Goal: Information Seeking & Learning: Learn about a topic

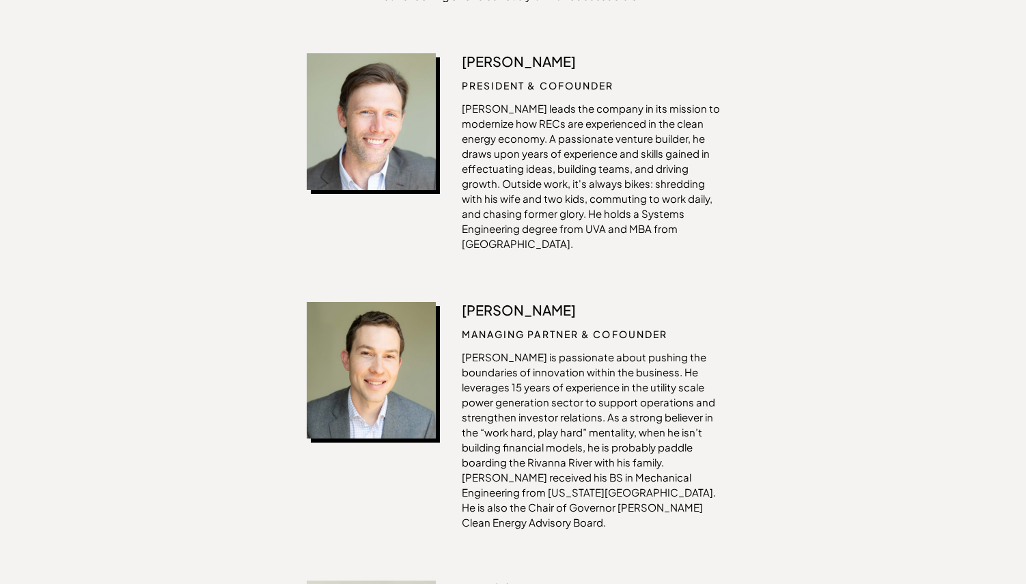
scroll to position [558, 0]
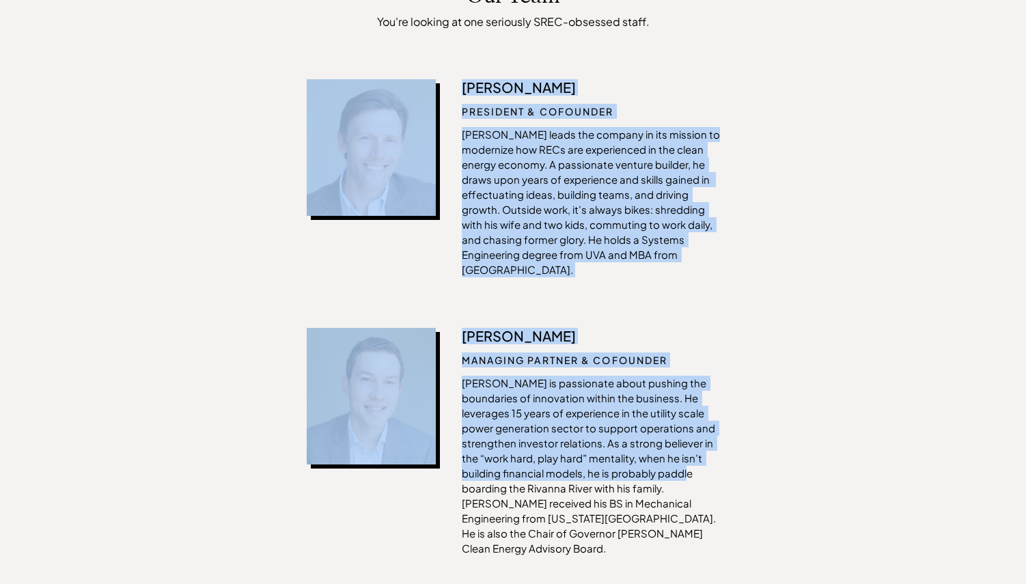
drag, startPoint x: 641, startPoint y: 40, endPoint x: 639, endPoint y: 458, distance: 418.0
click at [639, 458] on p "[PERSON_NAME] is passionate about pushing the boundaries of innovation within t…" at bounding box center [591, 466] width 258 height 180
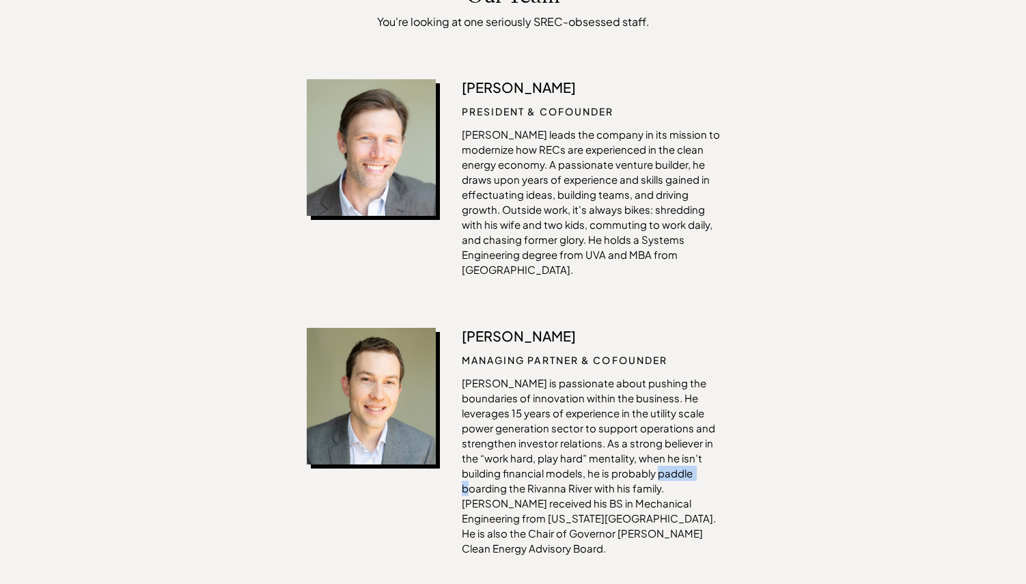
click at [639, 458] on p "[PERSON_NAME] is passionate about pushing the boundaries of innovation within t…" at bounding box center [591, 466] width 258 height 180
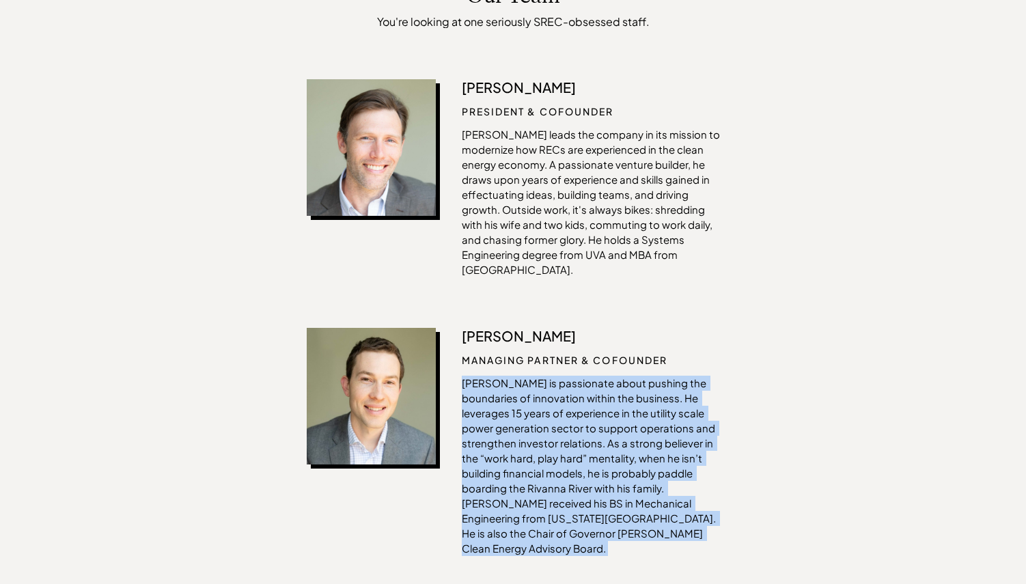
click at [639, 458] on p "[PERSON_NAME] is passionate about pushing the boundaries of innovation within t…" at bounding box center [591, 466] width 258 height 180
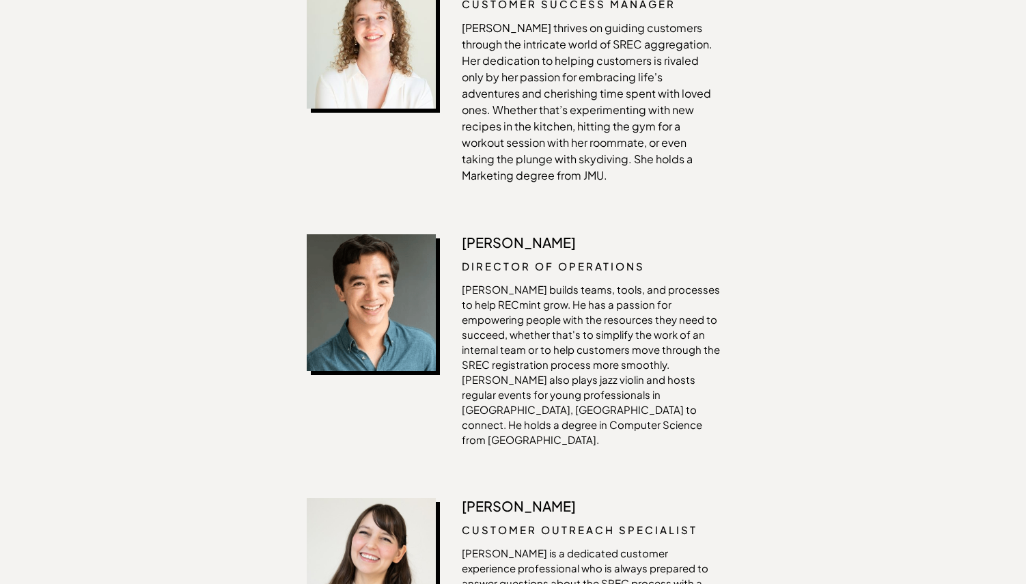
scroll to position [2796, 0]
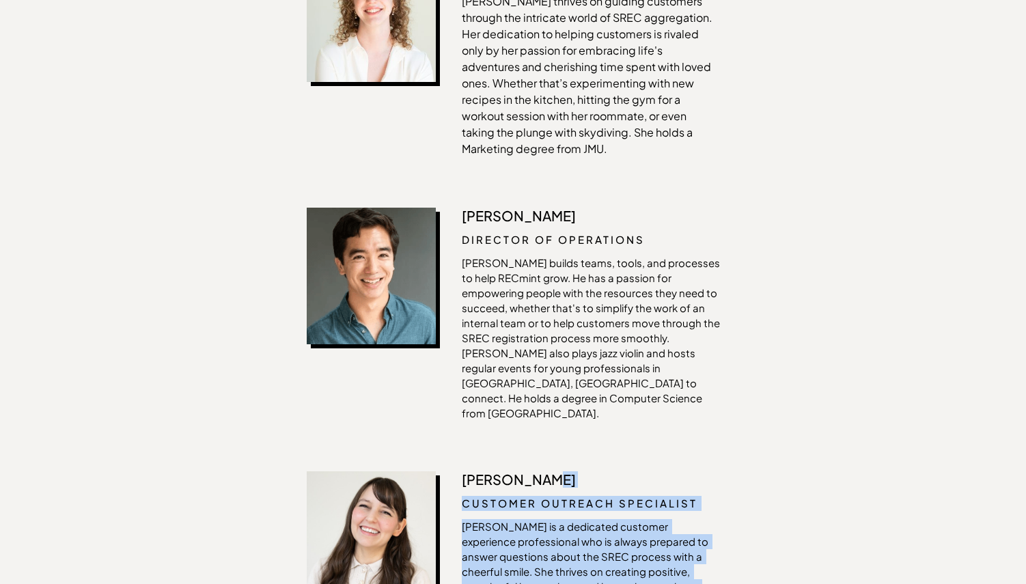
drag, startPoint x: 615, startPoint y: 359, endPoint x: 591, endPoint y: 559, distance: 200.8
click at [591, 559] on div "[PERSON_NAME] CUSTOMER OUTREACH SPECIALIST [PERSON_NAME] is a dedicated custome…" at bounding box center [591, 585] width 258 height 228
drag, startPoint x: 591, startPoint y: 558, endPoint x: 483, endPoint y: 359, distance: 226.5
click at [483, 471] on div "[PERSON_NAME] CUSTOMER OUTREACH SPECIALIST [PERSON_NAME] is a dedicated custome…" at bounding box center [591, 585] width 258 height 228
